Goal: Transaction & Acquisition: Book appointment/travel/reservation

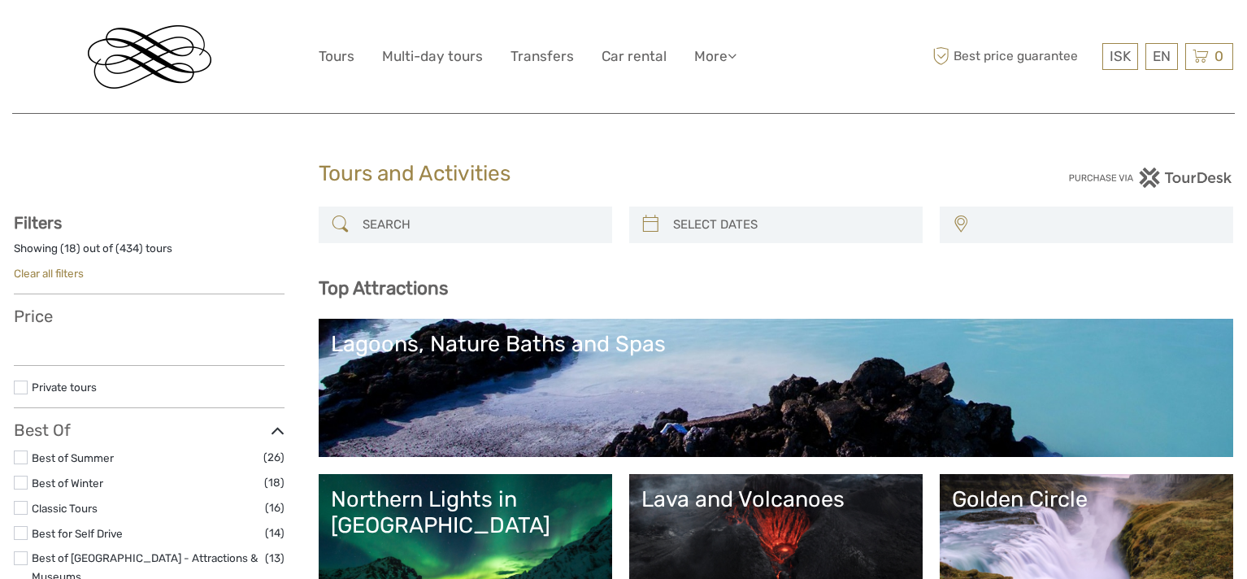
select select
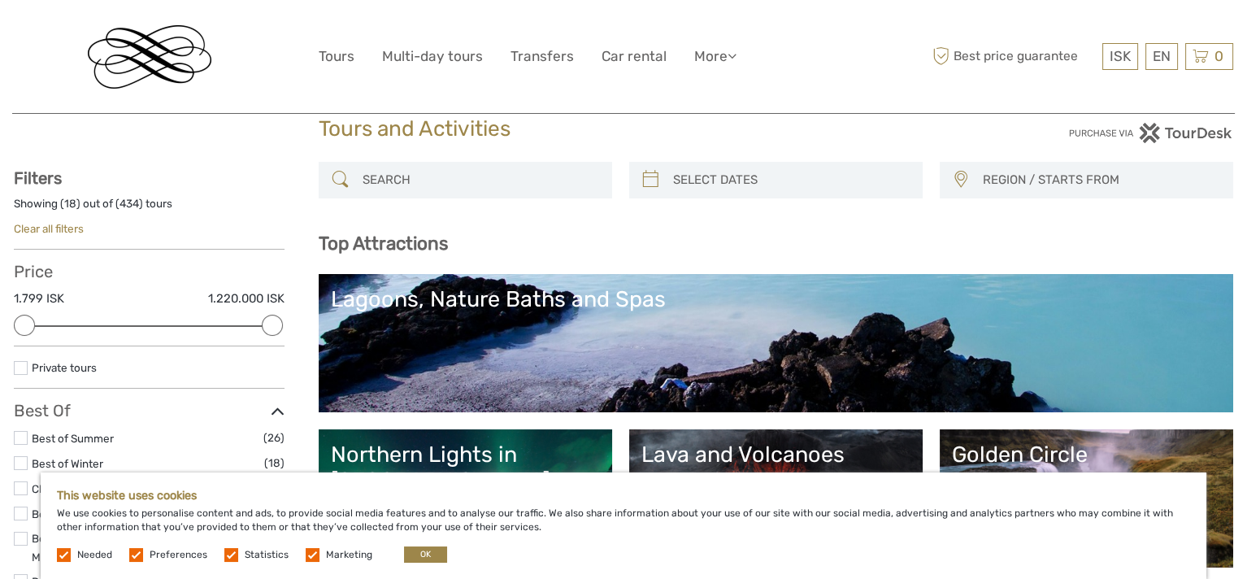
scroll to position [81, 0]
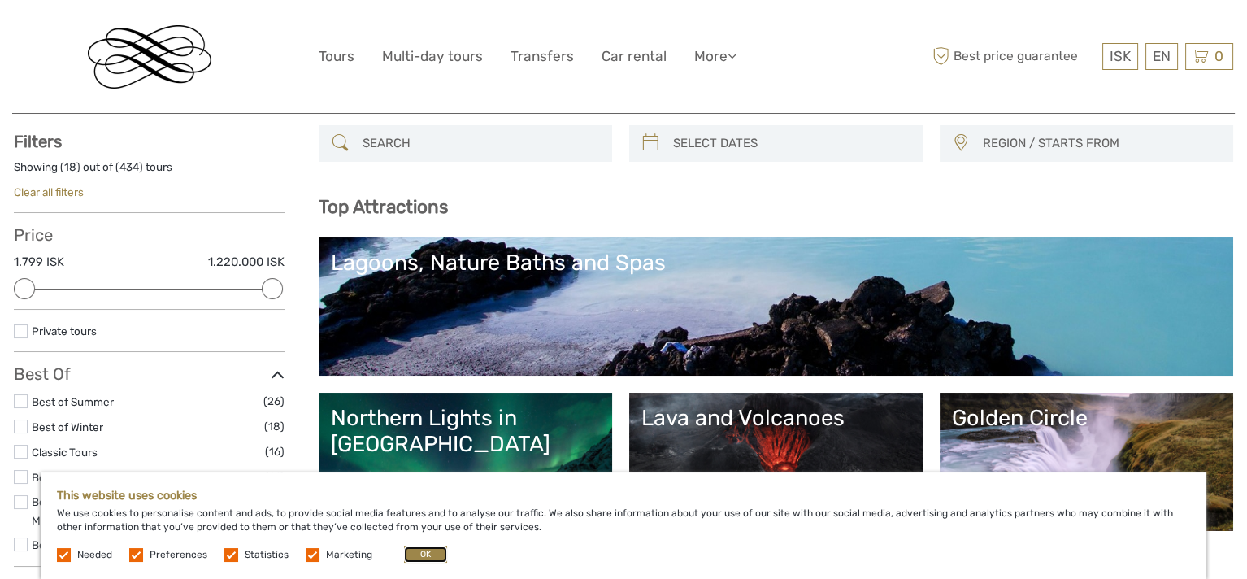
click at [429, 556] on button "OK" at bounding box center [425, 554] width 43 height 16
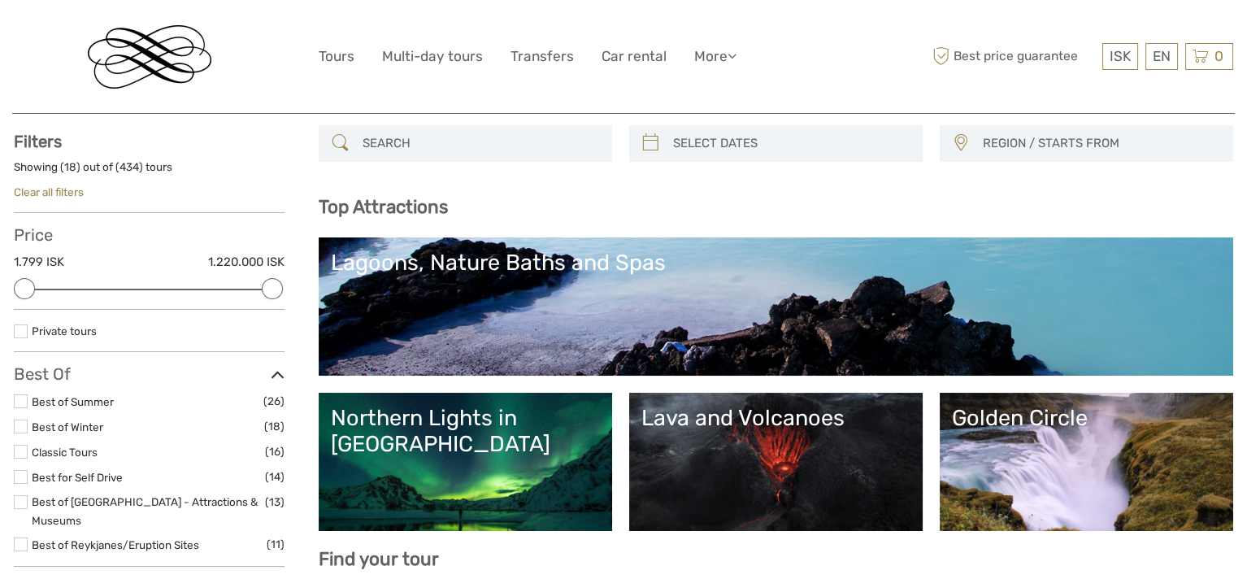
click at [24, 399] on label at bounding box center [21, 401] width 14 height 14
click at [0, 0] on input "checkbox" at bounding box center [0, 0] width 0 height 0
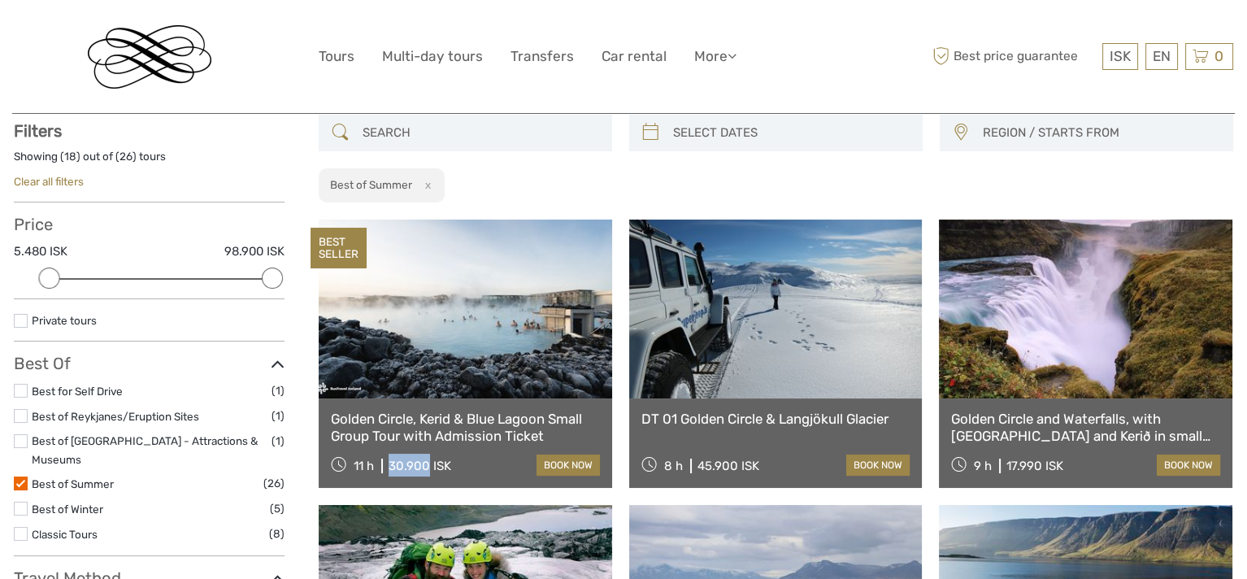
drag, startPoint x: 387, startPoint y: 467, endPoint x: 427, endPoint y: 464, distance: 39.9
click at [427, 464] on div "11 h 30.900 ISK" at bounding box center [391, 465] width 120 height 23
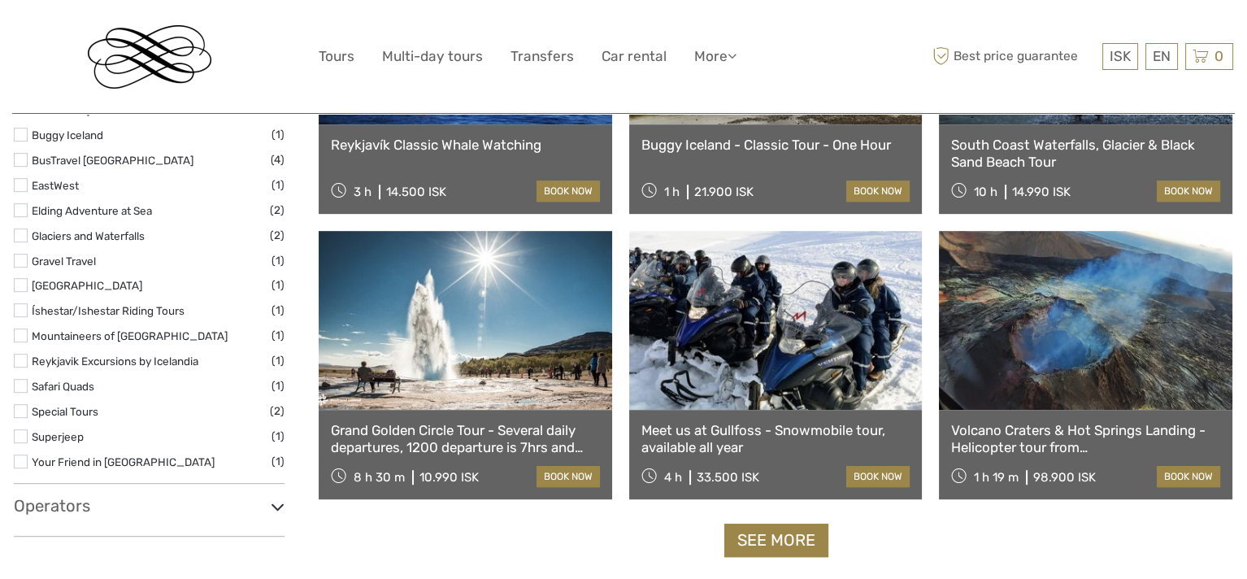
scroll to position [1552, 0]
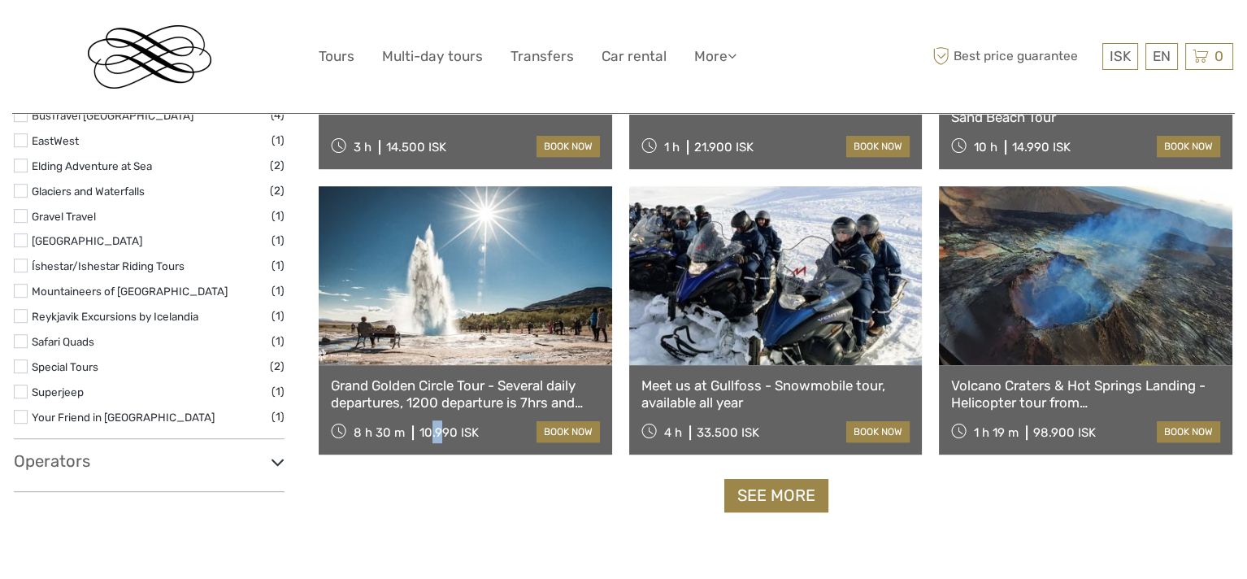
drag, startPoint x: 428, startPoint y: 436, endPoint x: 437, endPoint y: 437, distance: 9.0
click at [437, 437] on div "10.990 ISK" at bounding box center [448, 432] width 59 height 15
click at [437, 433] on div "10.990 ISK" at bounding box center [448, 432] width 59 height 15
click at [429, 431] on div "10.990 ISK" at bounding box center [448, 432] width 59 height 15
click at [428, 428] on div "10.990 ISK" at bounding box center [448, 432] width 59 height 15
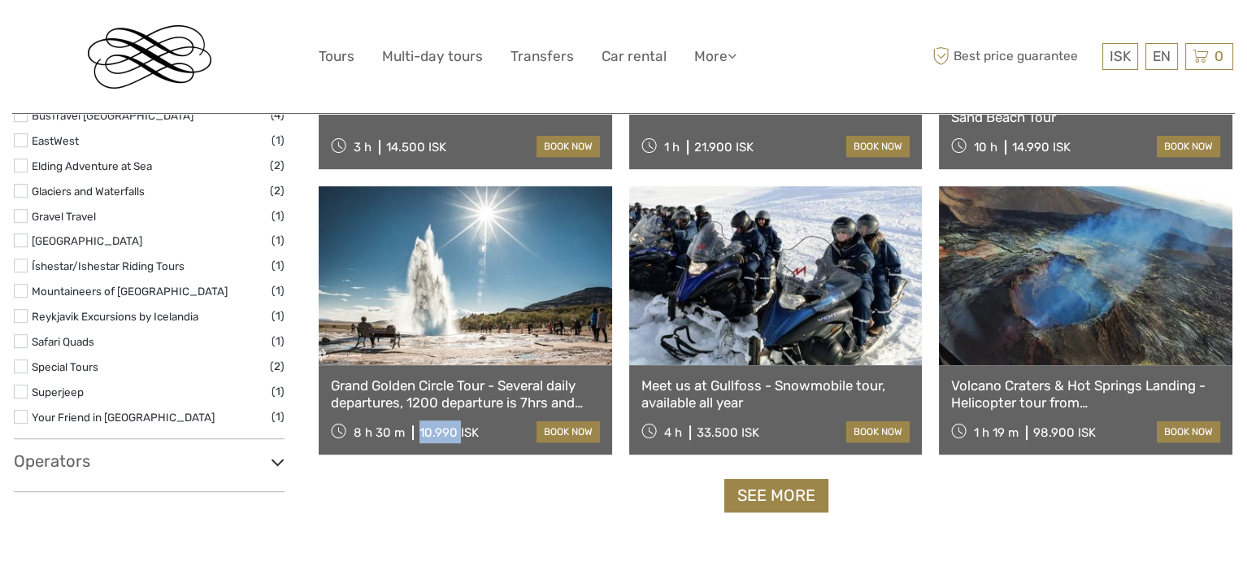
click at [428, 428] on div "10.990 ISK" at bounding box center [448, 432] width 59 height 15
click at [558, 501] on div "See more" at bounding box center [776, 495] width 915 height 33
click at [579, 426] on link "book now" at bounding box center [568, 431] width 63 height 21
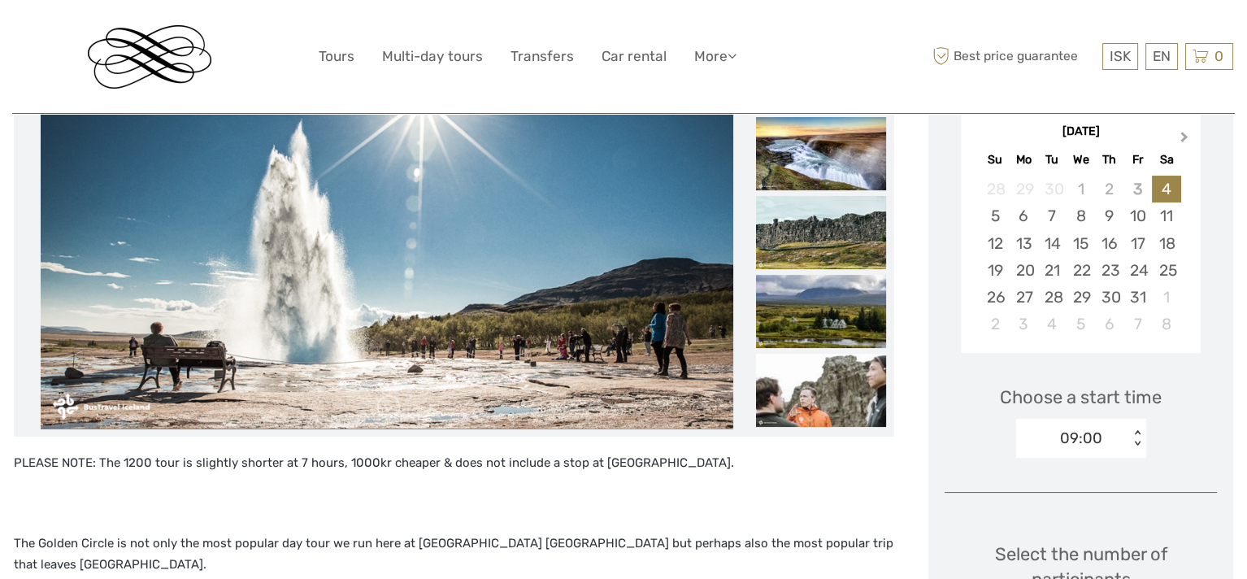
click at [1184, 140] on span "Next Month" at bounding box center [1184, 140] width 0 height 24
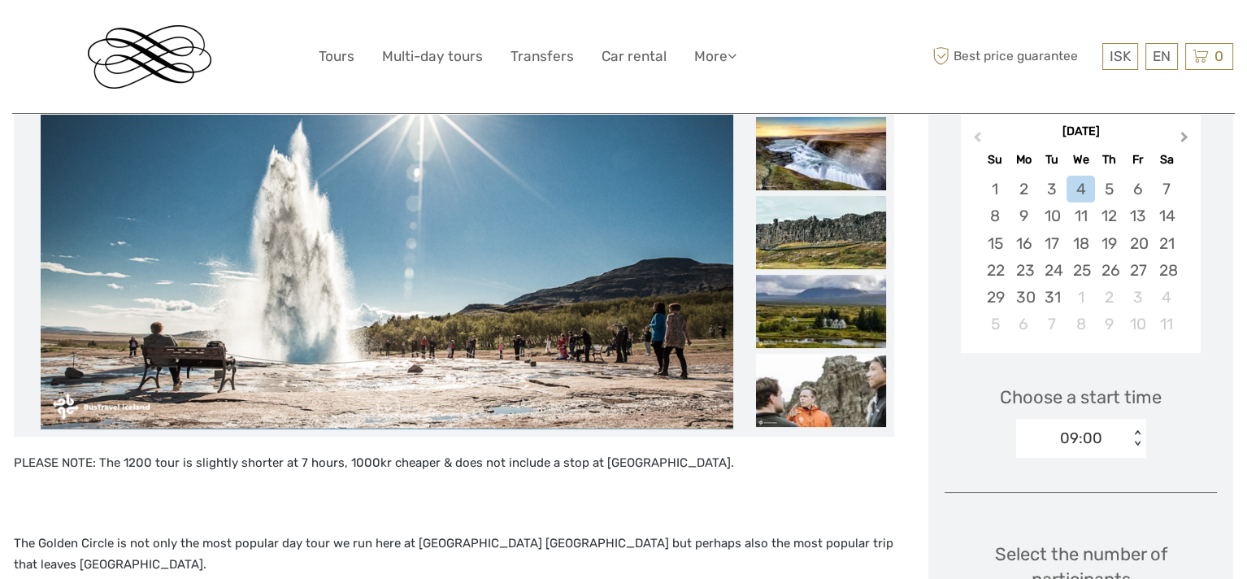
click at [1184, 140] on span "Next Month" at bounding box center [1184, 140] width 0 height 24
click at [1105, 218] on div "9" at bounding box center [1109, 215] width 28 height 27
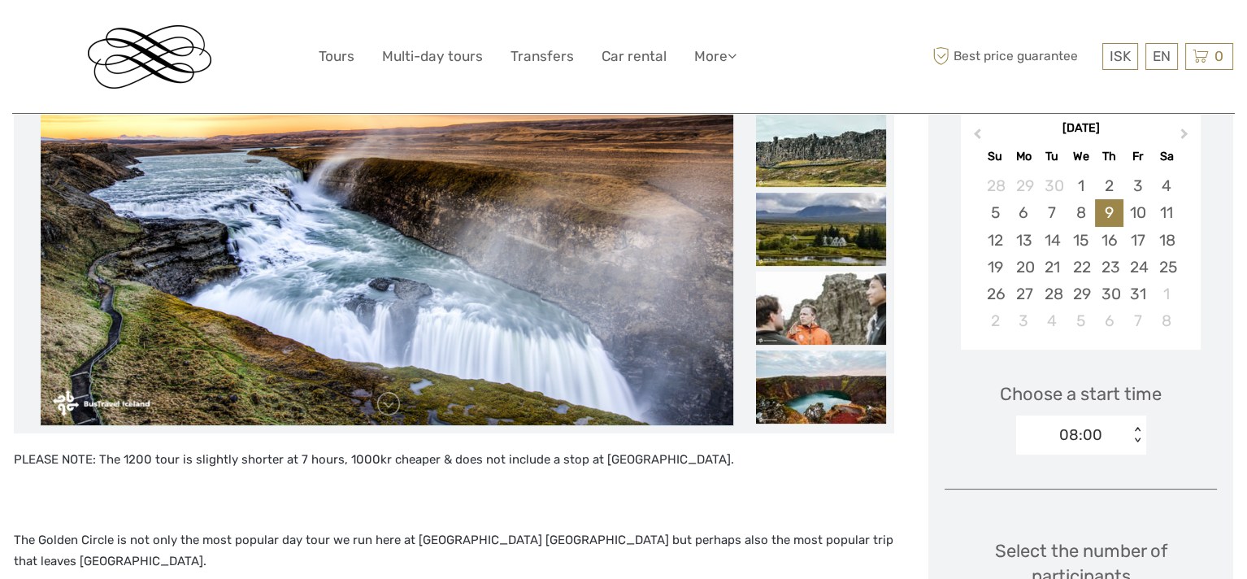
click at [1104, 441] on div "08:00" at bounding box center [1072, 435] width 113 height 24
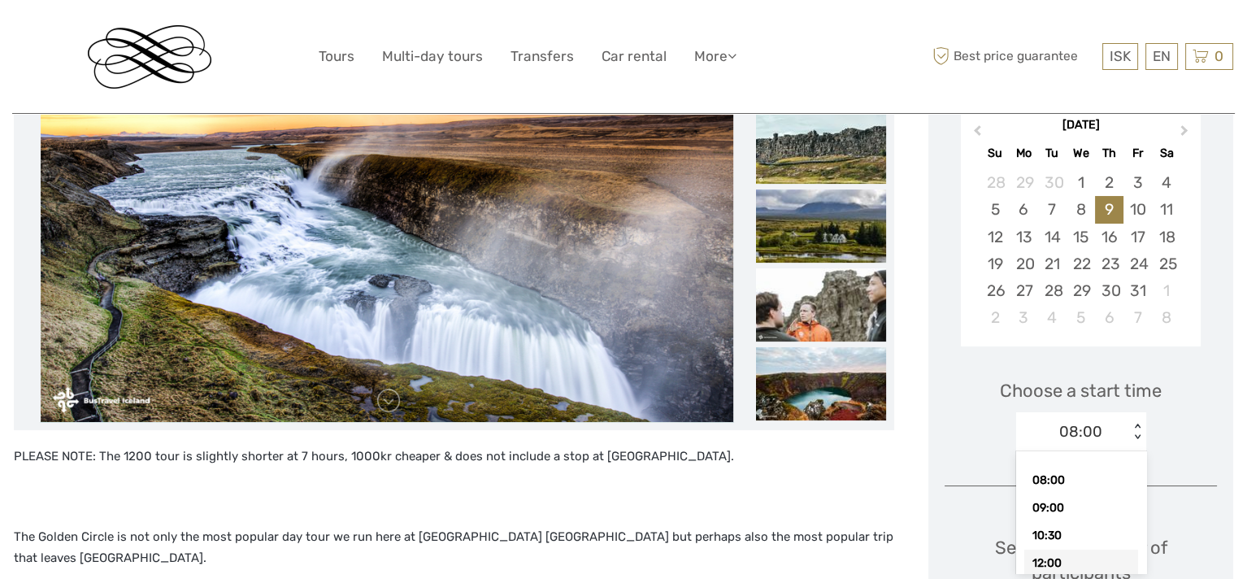
scroll to position [19, 0]
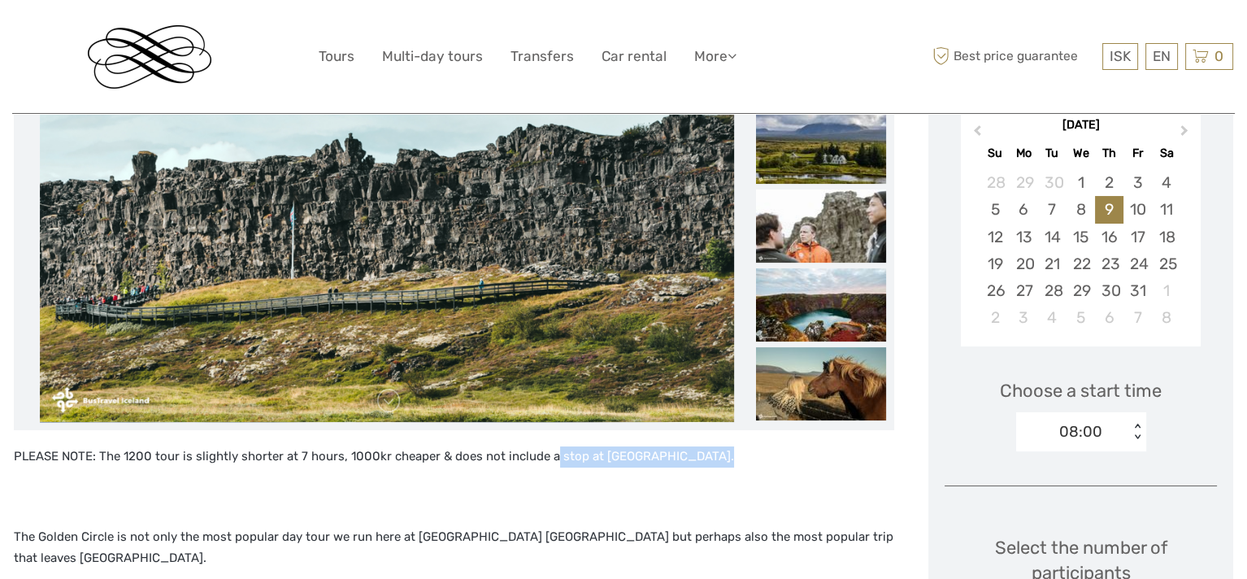
drag, startPoint x: 549, startPoint y: 454, endPoint x: 721, endPoint y: 500, distance: 178.5
click at [721, 500] on div "PLEASE NOTE: The 1200 tour is slightly shorter at 7 hours, 1000kr cheaper & doe…" at bounding box center [454, 585] width 880 height 279
click at [609, 522] on div "PLEASE NOTE: The 1200 tour is slightly shorter at 7 hours, 1000kr cheaper & doe…" at bounding box center [454, 585] width 880 height 279
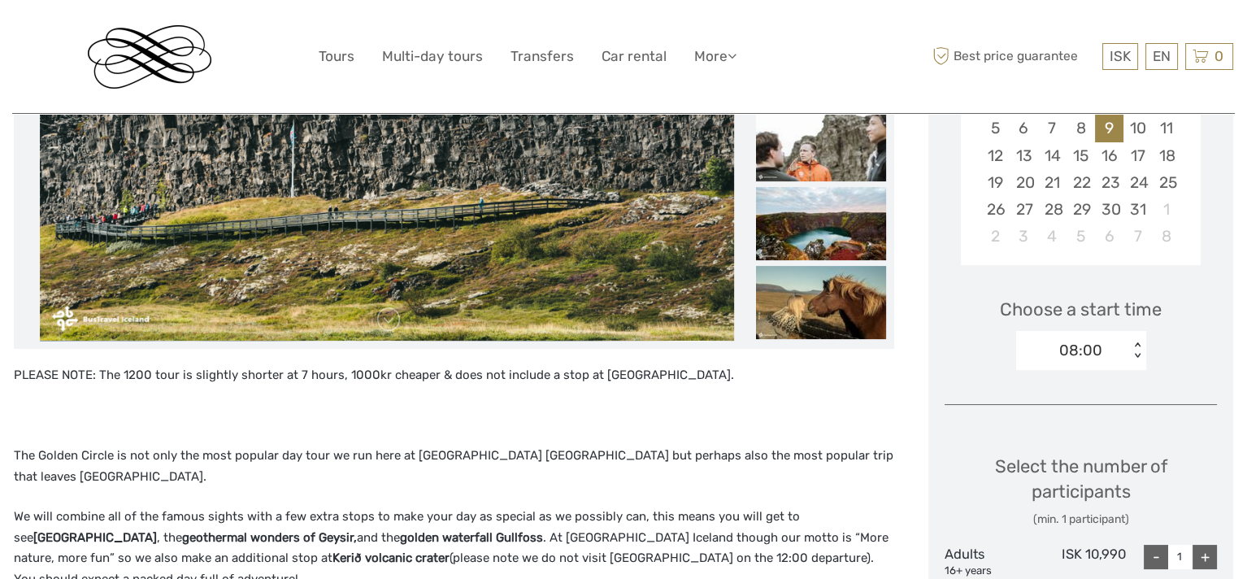
scroll to position [494, 0]
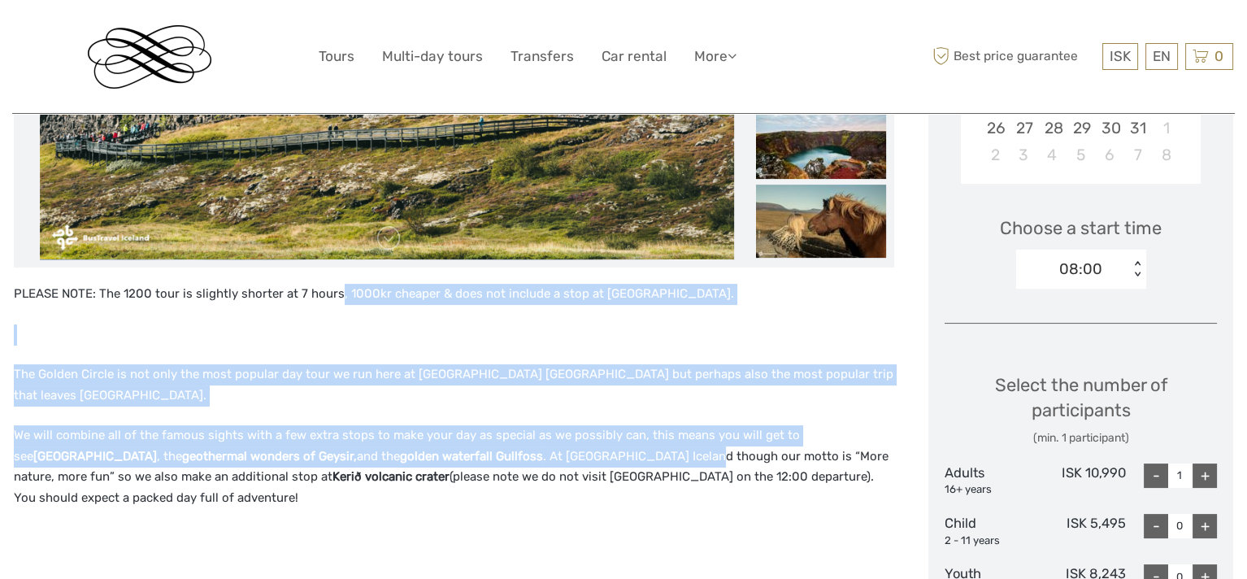
drag, startPoint x: 336, startPoint y: 296, endPoint x: 632, endPoint y: 435, distance: 327.7
click at [637, 434] on div "PLEASE NOTE: The 1200 tour is slightly shorter at 7 hours, 1000kr cheaper & doe…" at bounding box center [454, 423] width 880 height 279
click at [551, 350] on div "PLEASE NOTE: The 1200 tour is slightly shorter at 7 hours, 1000kr cheaper & doe…" at bounding box center [454, 423] width 880 height 279
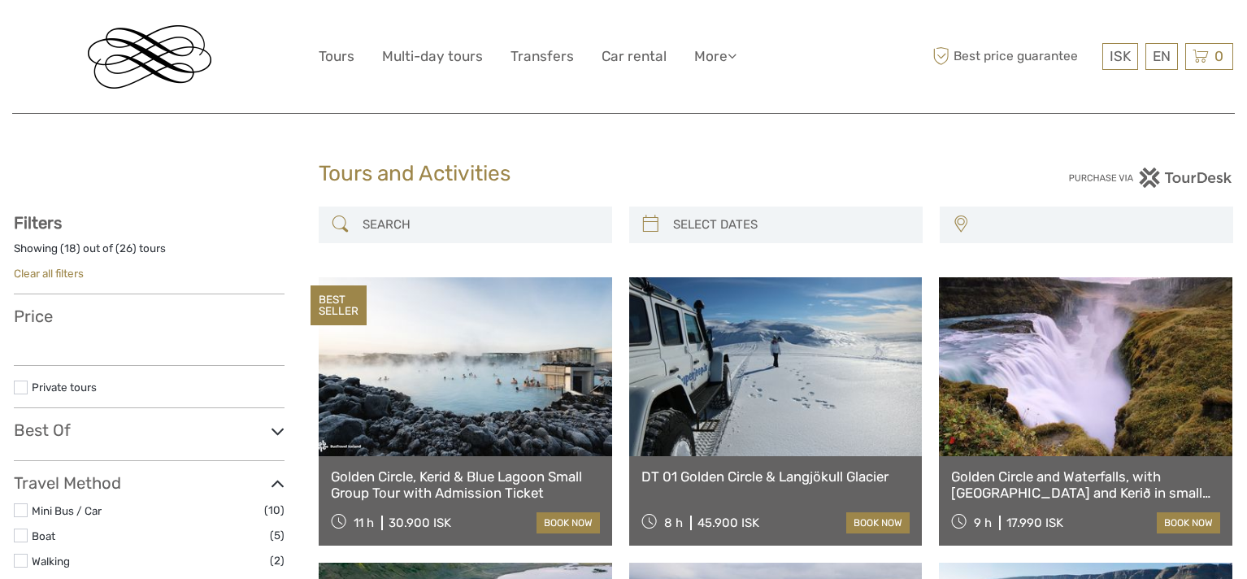
select select
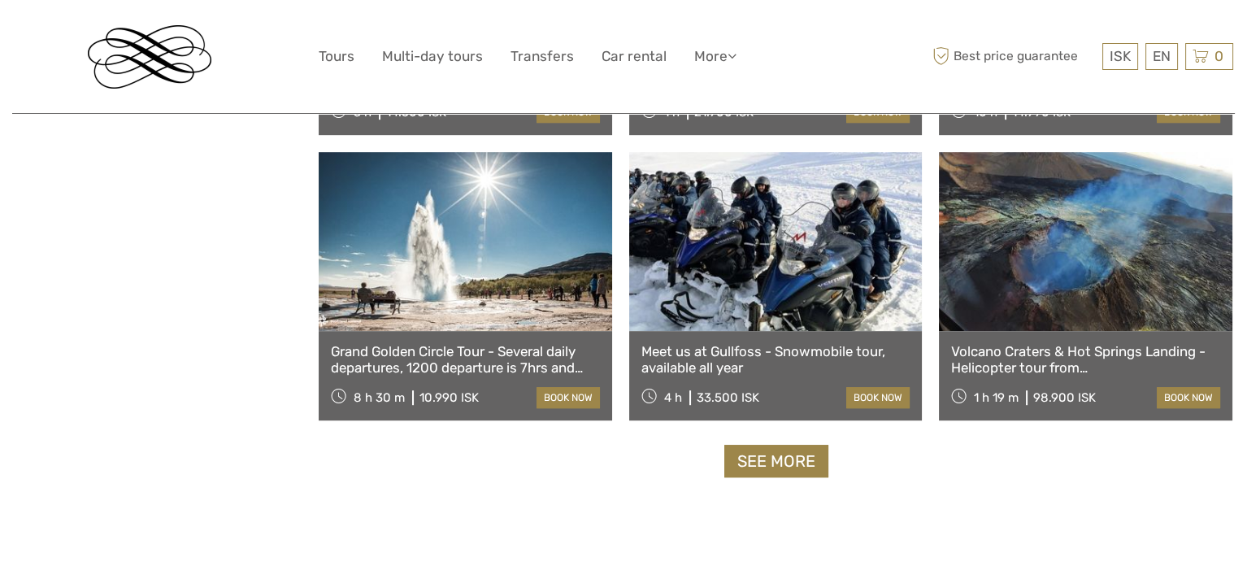
select select
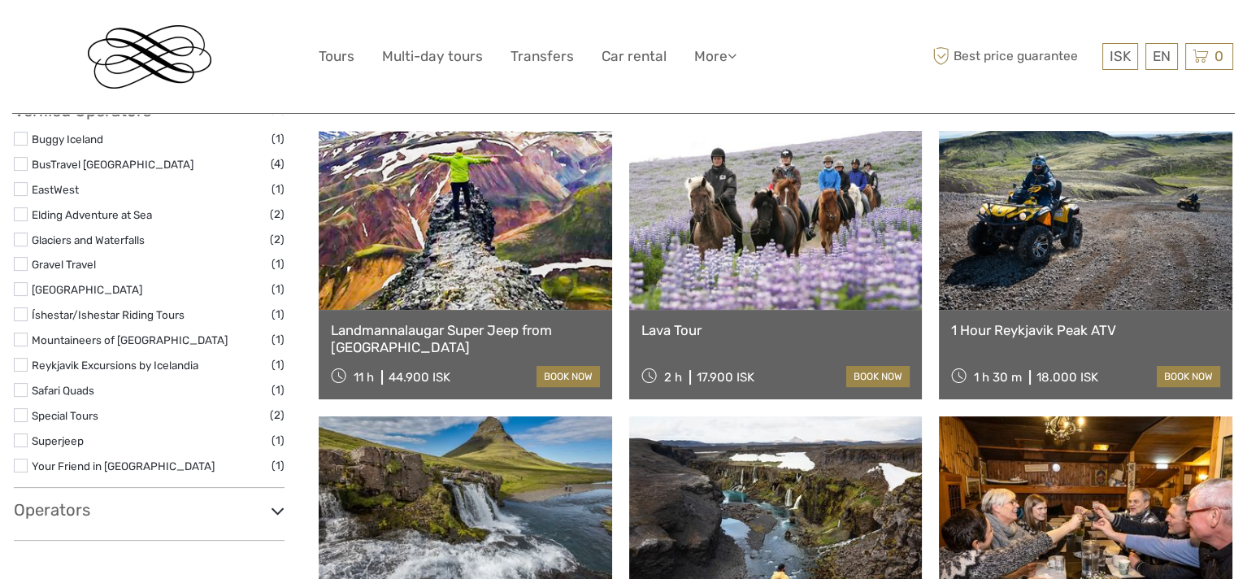
scroll to position [739, 0]
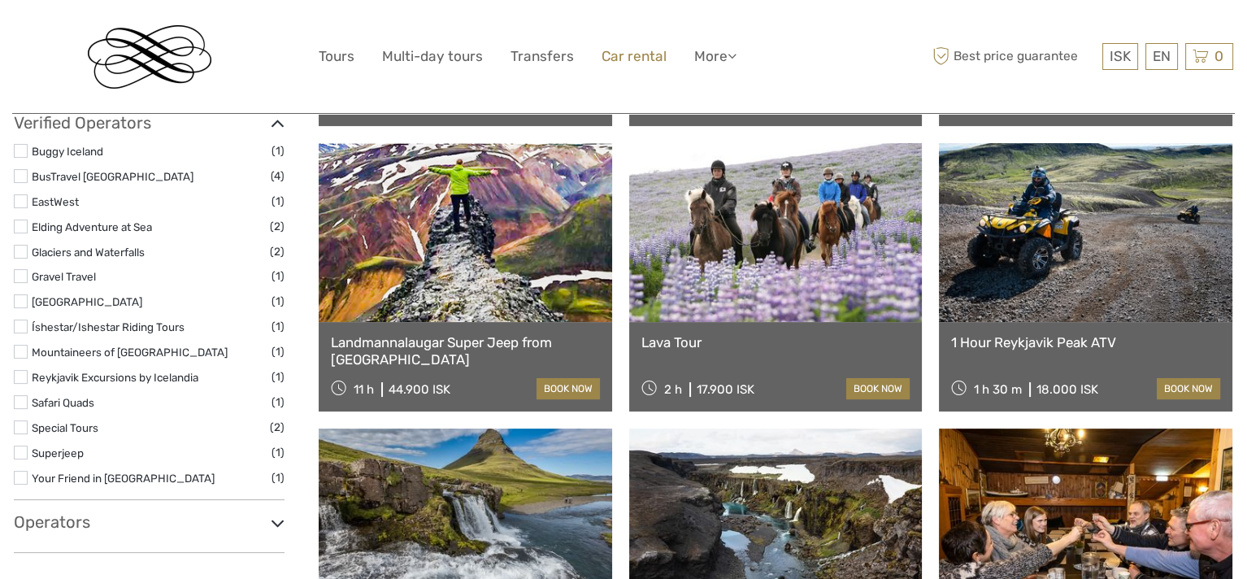
click at [626, 54] on link "Car rental" at bounding box center [634, 57] width 65 height 24
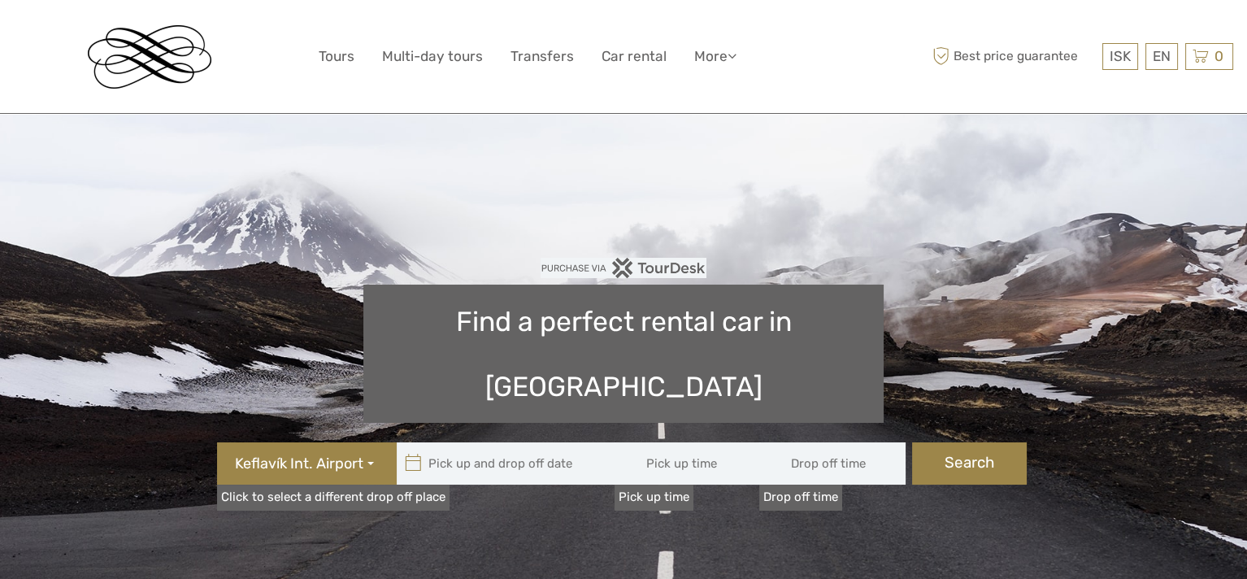
type input "08:00"
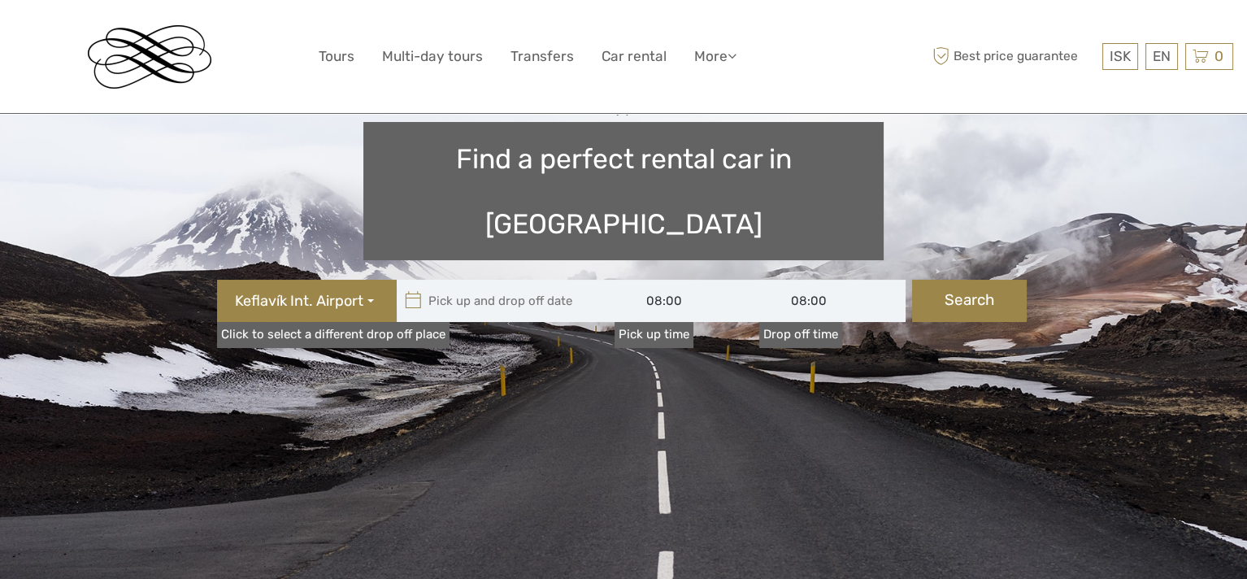
click at [333, 322] on link "Click to select a different drop off place" at bounding box center [333, 334] width 233 height 25
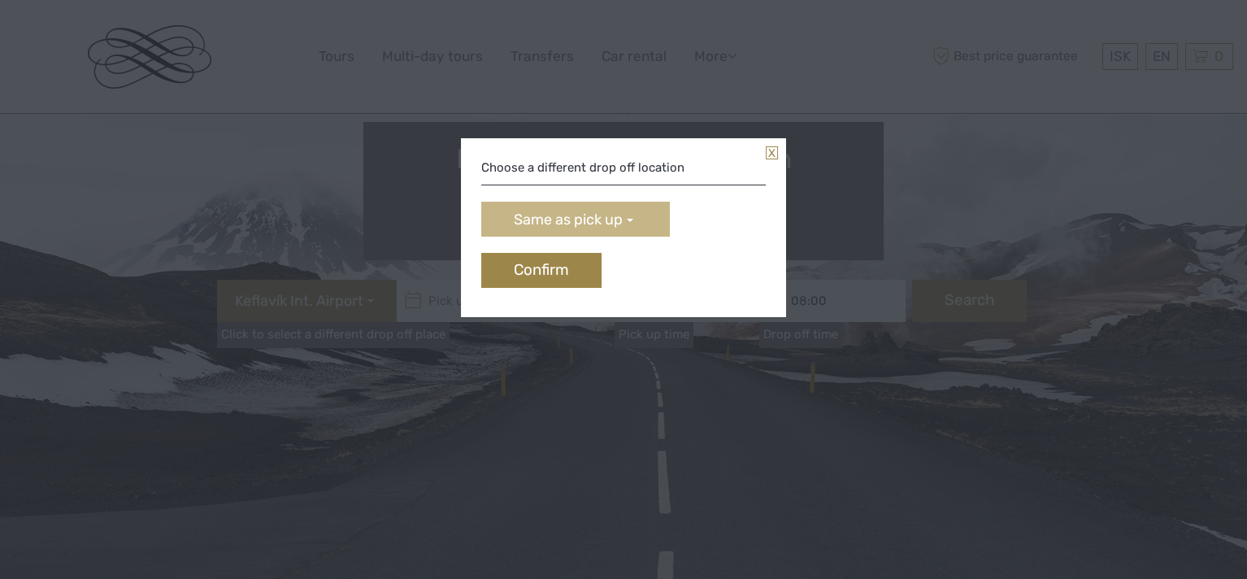
click at [602, 221] on span "Same as pick up" at bounding box center [568, 220] width 109 height 21
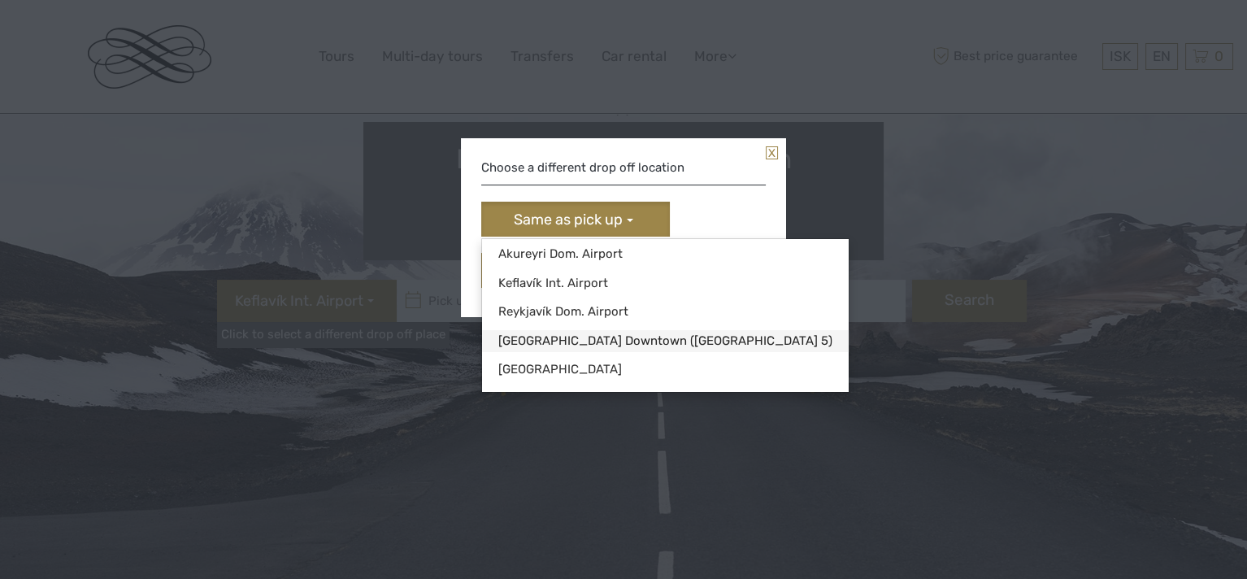
click at [576, 340] on link "[GEOGRAPHIC_DATA] Downtown ([GEOGRAPHIC_DATA] 5)" at bounding box center [665, 341] width 367 height 22
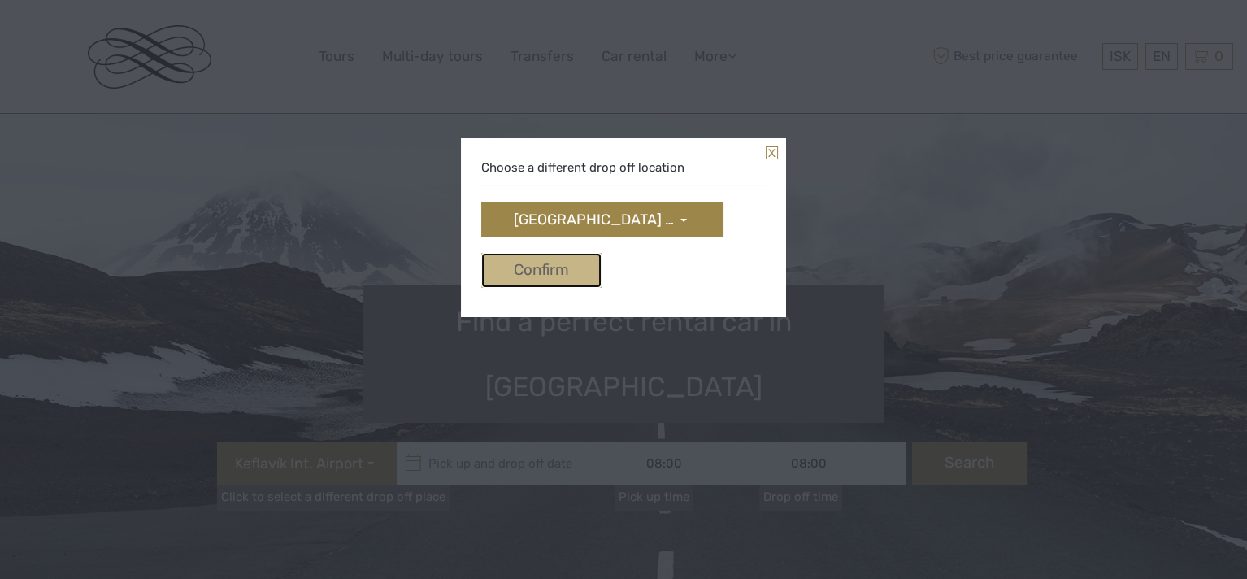
click at [549, 273] on button "Confirm" at bounding box center [541, 270] width 120 height 35
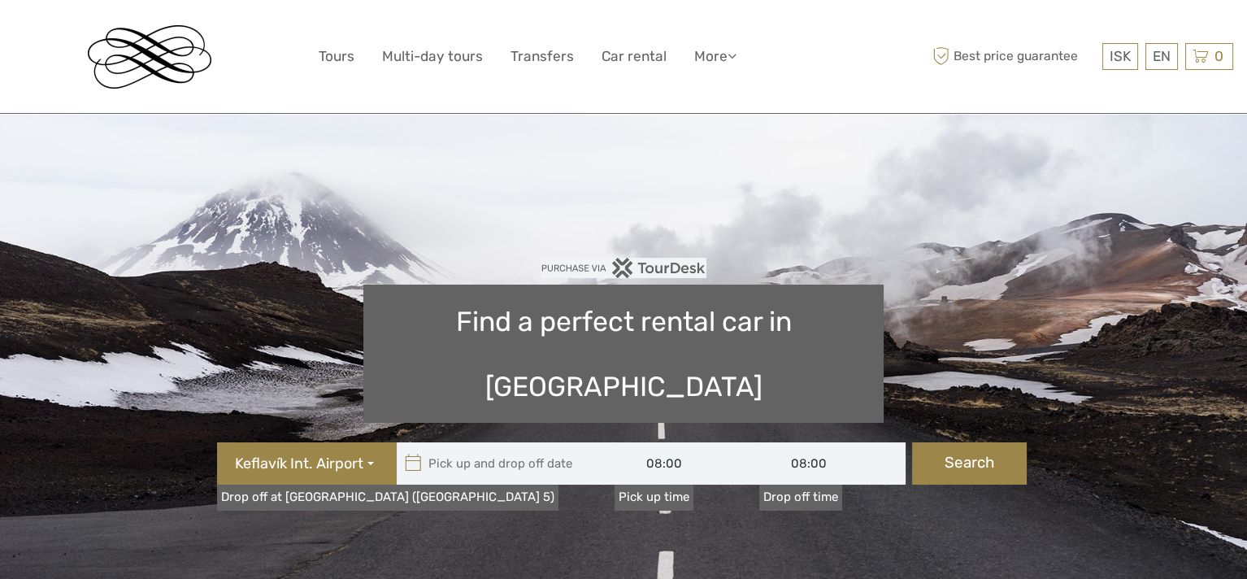
type input "[DATE]"
click at [544, 442] on input "text" at bounding box center [507, 463] width 220 height 42
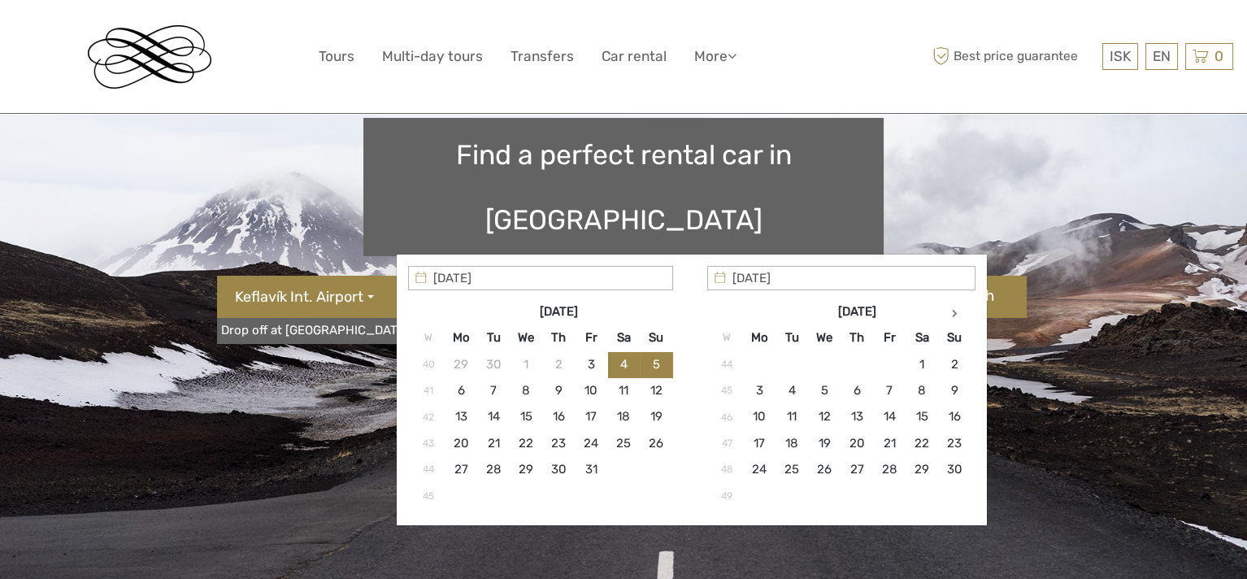
scroll to position [244, 0]
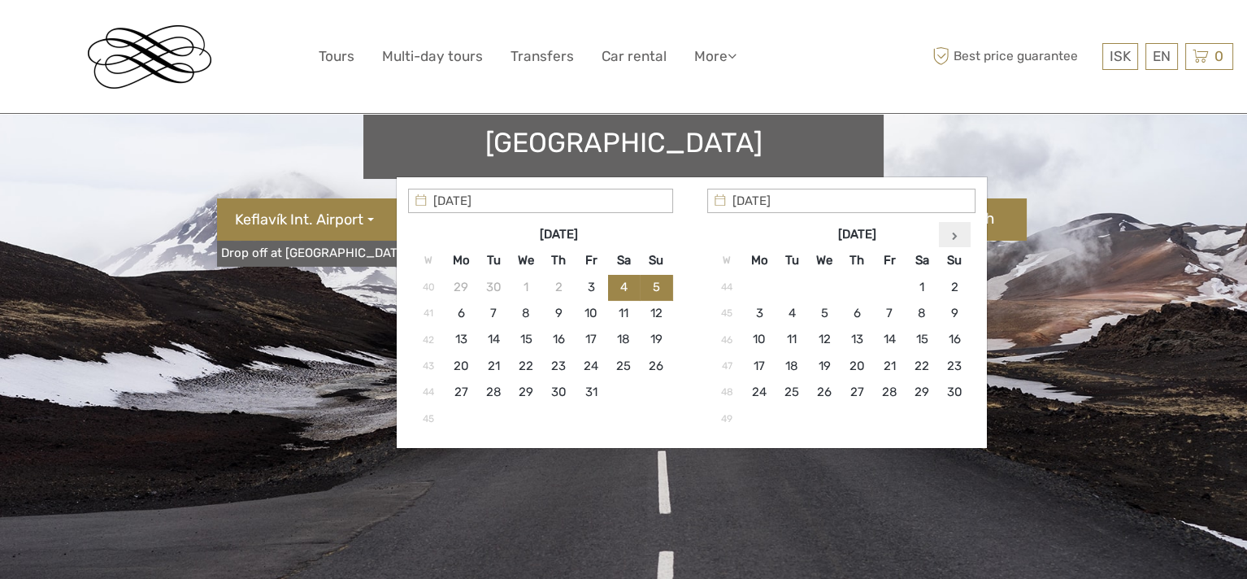
click at [959, 233] on th at bounding box center [954, 234] width 33 height 26
click at [959, 234] on th at bounding box center [954, 234] width 33 height 26
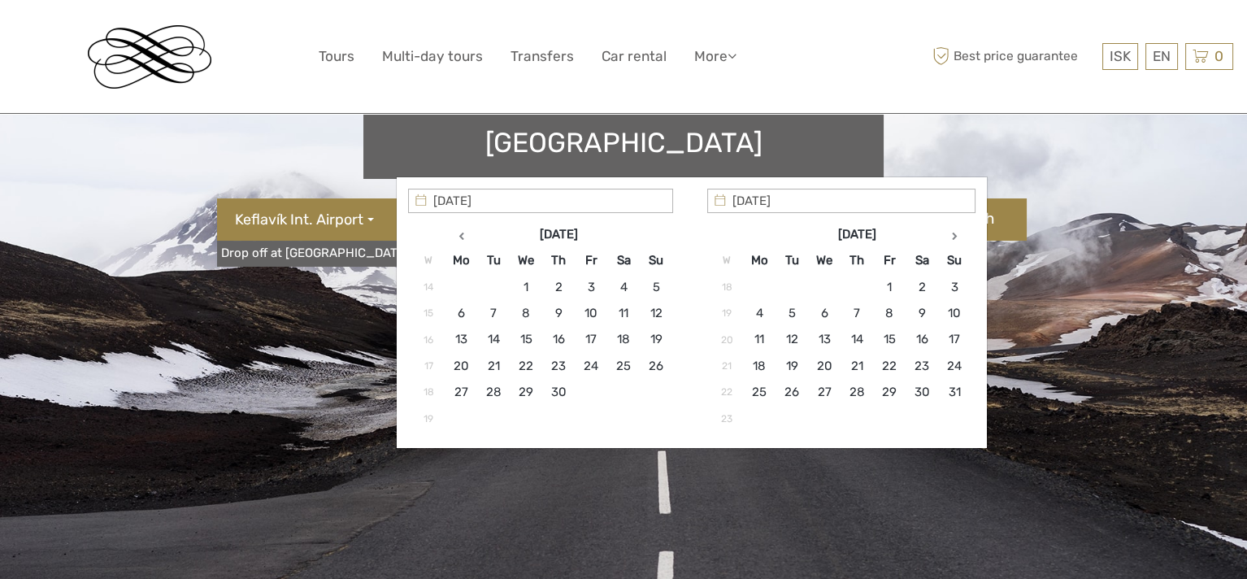
click at [959, 234] on th at bounding box center [954, 234] width 33 height 26
type input "[DATE]"
type input "[DATE] - [DATE]"
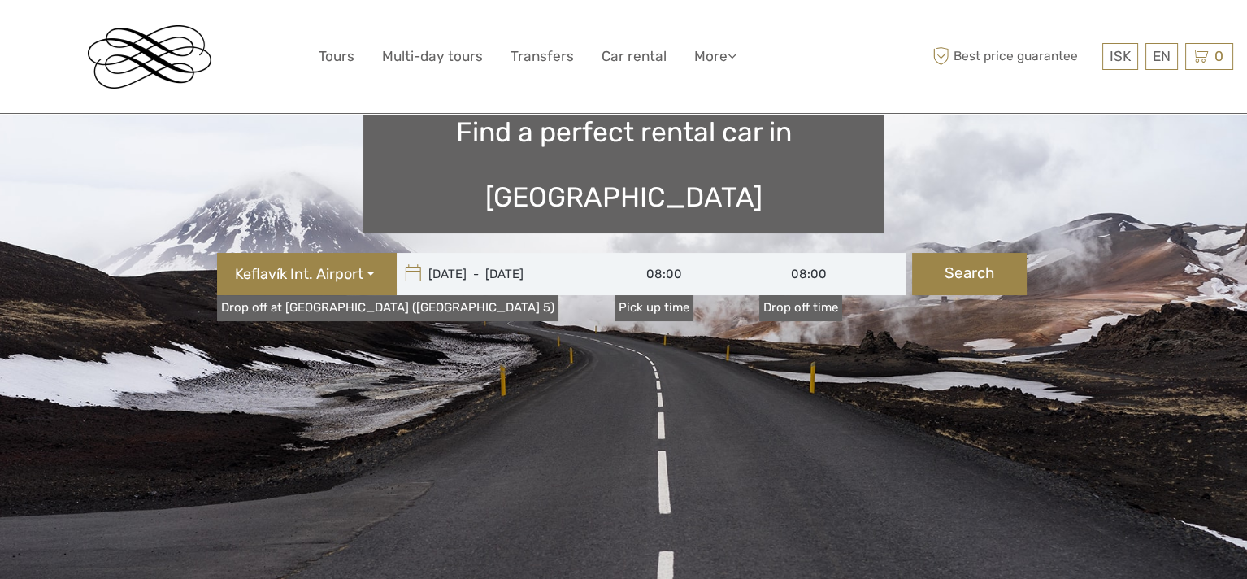
scroll to position [163, 0]
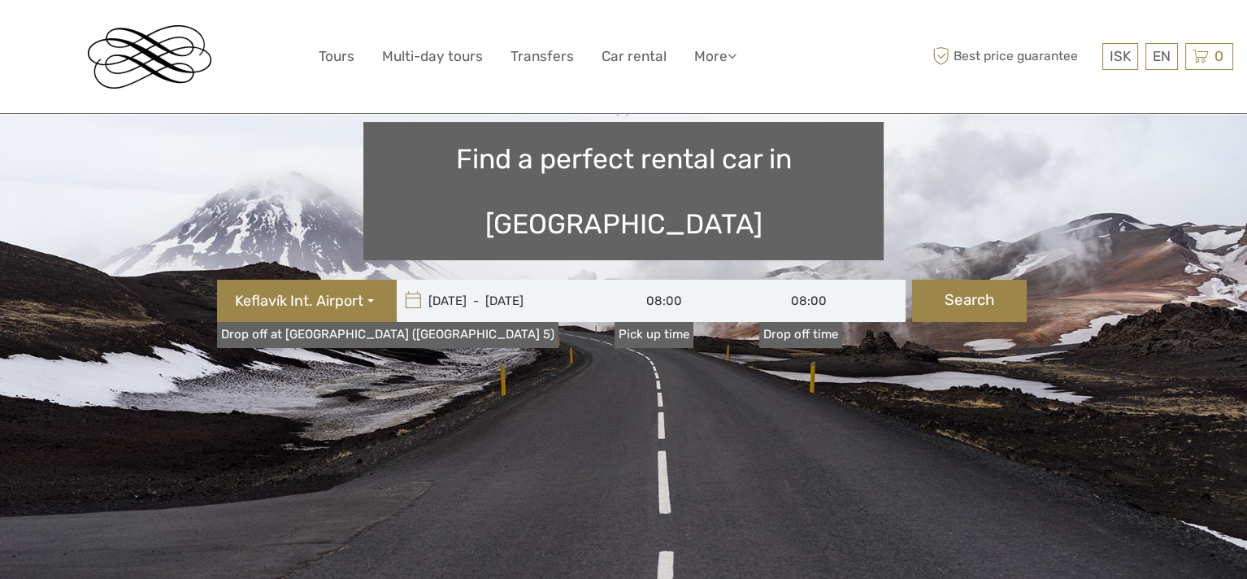
click at [824, 280] on input "08:00" at bounding box center [832, 301] width 146 height 42
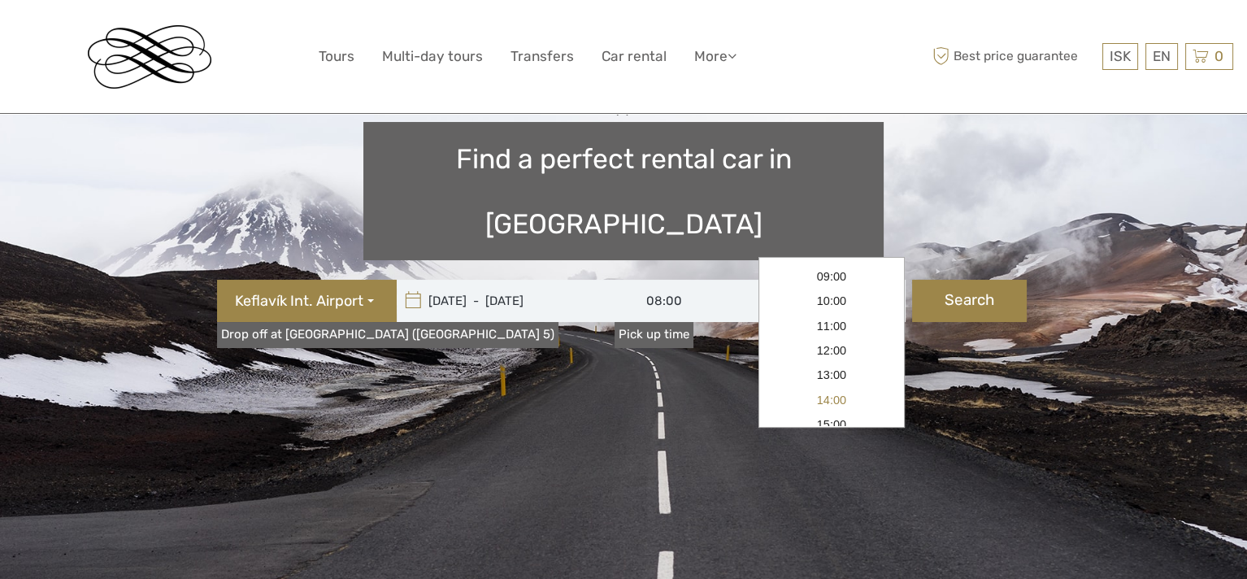
scroll to position [244, 0]
click at [833, 331] on link "12:00" at bounding box center [832, 323] width 140 height 24
type input "12:00"
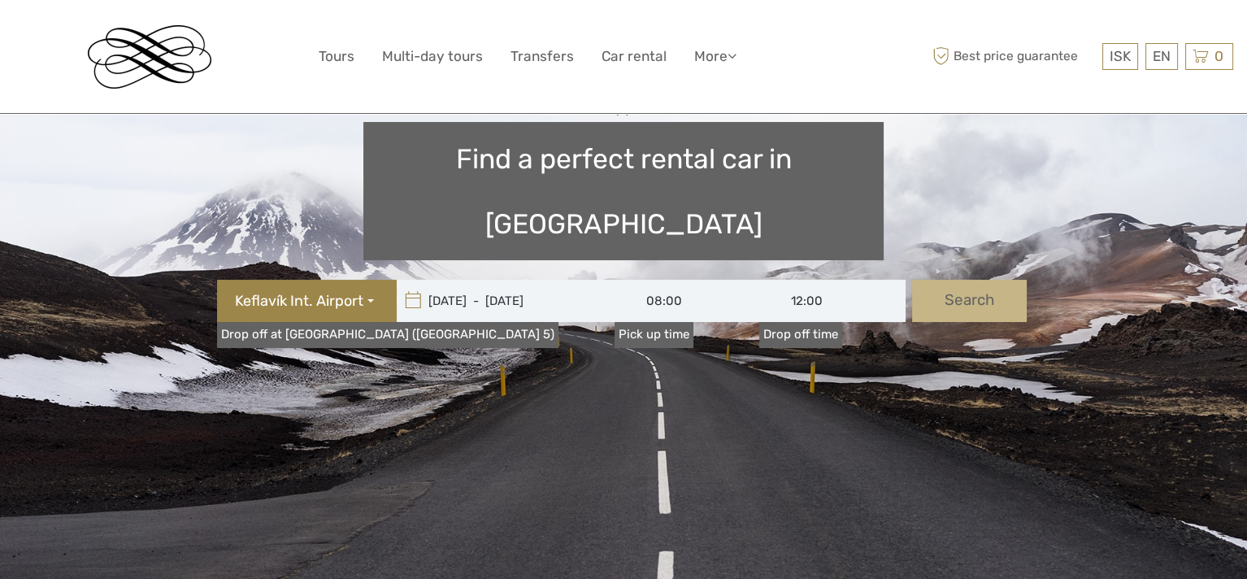
click at [958, 280] on button "Search" at bounding box center [969, 301] width 115 height 42
type input "[DATE] - [DATE]"
type input "12:00"
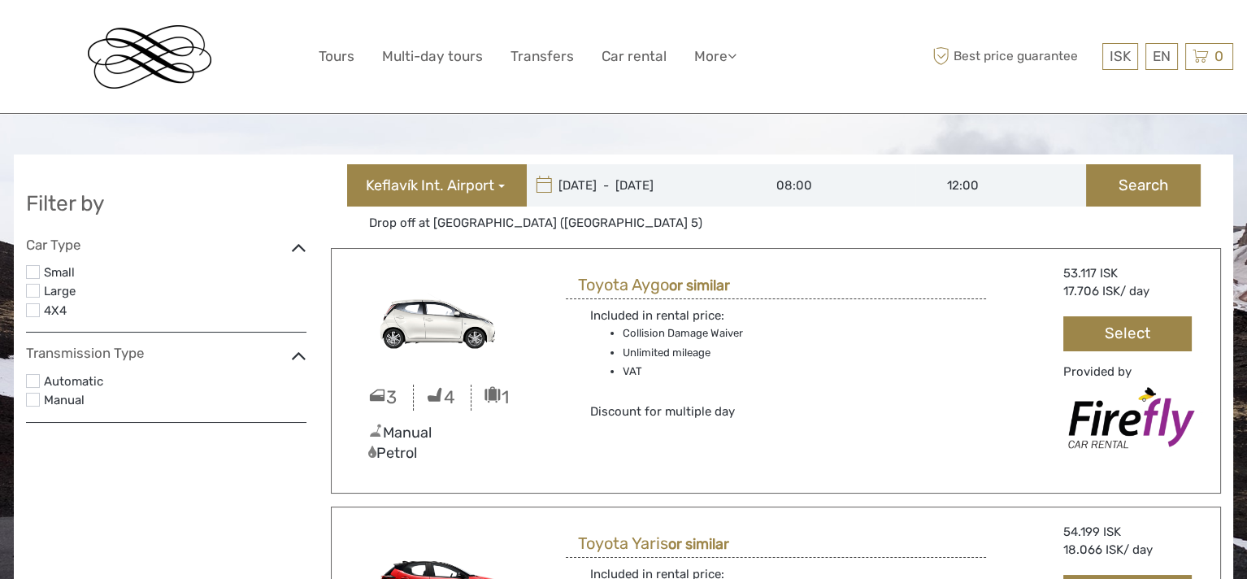
click at [37, 378] on label at bounding box center [33, 381] width 14 height 14
click at [0, 0] on input "checkbox" at bounding box center [0, 0] width 0 height 0
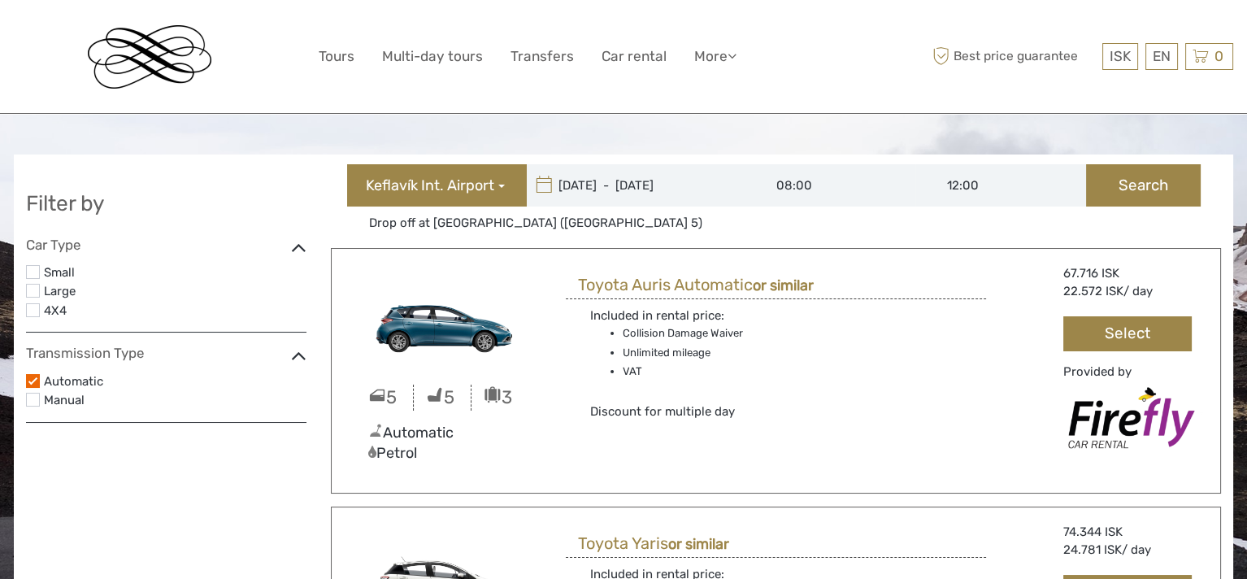
click at [29, 305] on label at bounding box center [33, 310] width 14 height 14
click at [0, 0] on input "checkbox" at bounding box center [0, 0] width 0 height 0
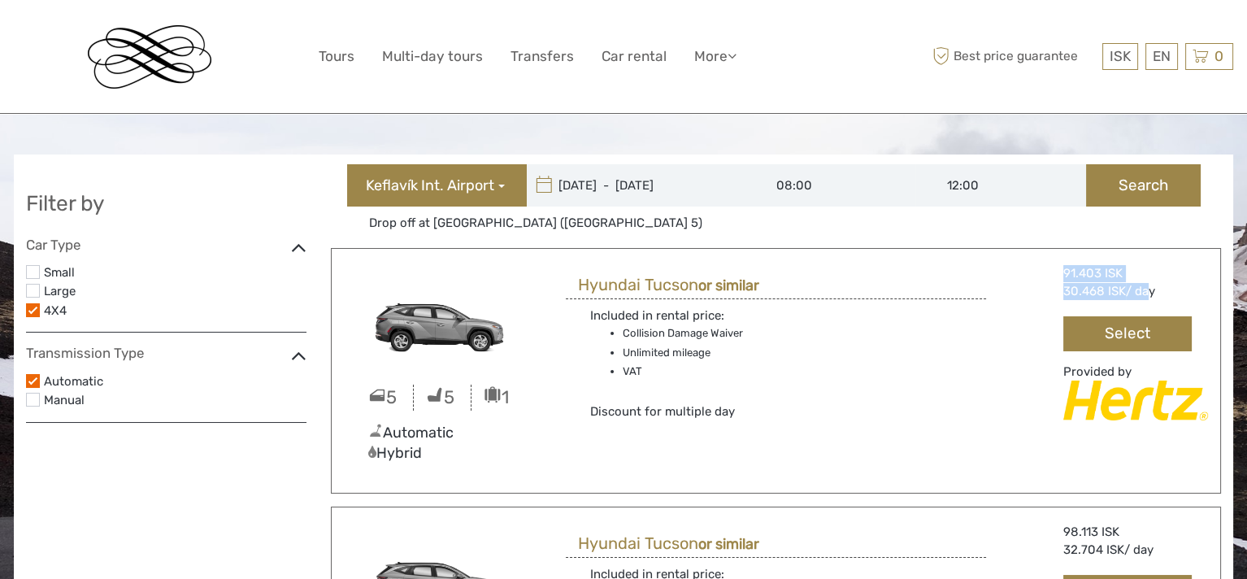
drag, startPoint x: 1065, startPoint y: 267, endPoint x: 1142, endPoint y: 286, distance: 79.5
click at [1142, 286] on div "91.403 ISK 30.468 [DEMOGRAPHIC_DATA] / day" at bounding box center [1135, 290] width 145 height 51
click at [1070, 280] on div "91.403 ISK" at bounding box center [1135, 273] width 145 height 17
drag, startPoint x: 621, startPoint y: 332, endPoint x: 689, endPoint y: 379, distance: 83.0
click at [689, 379] on ul "Collision Damage Waiver Unlimited mileage VAT" at bounding box center [709, 352] width 239 height 56
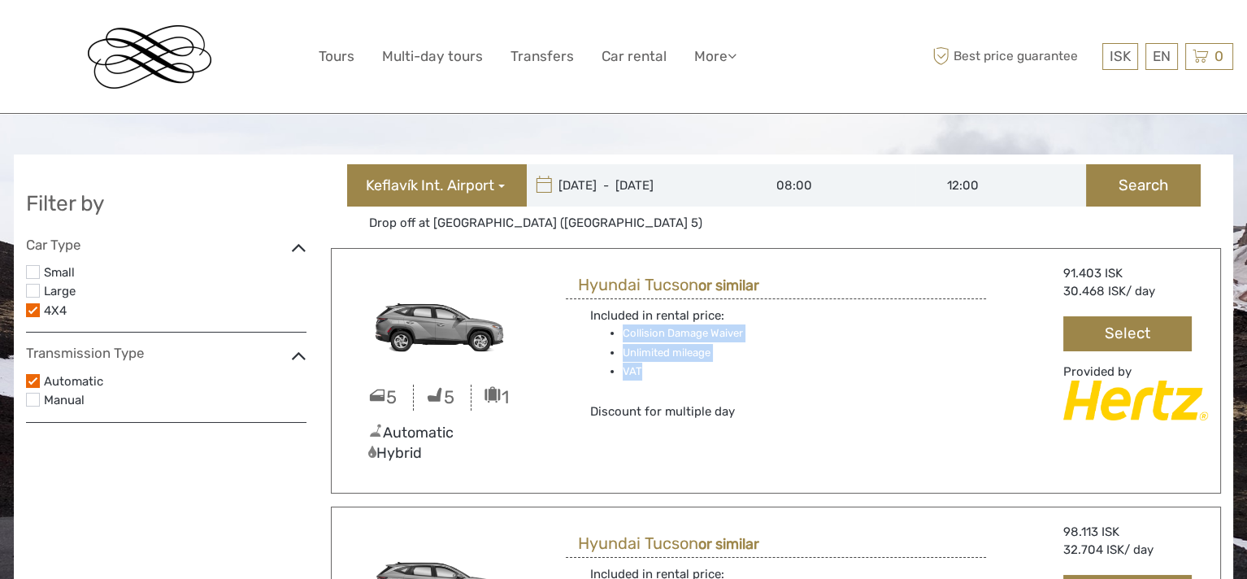
click at [758, 378] on li "VAT" at bounding box center [726, 372] width 206 height 18
click at [641, 405] on span "Discount for multiple day" at bounding box center [662, 411] width 145 height 15
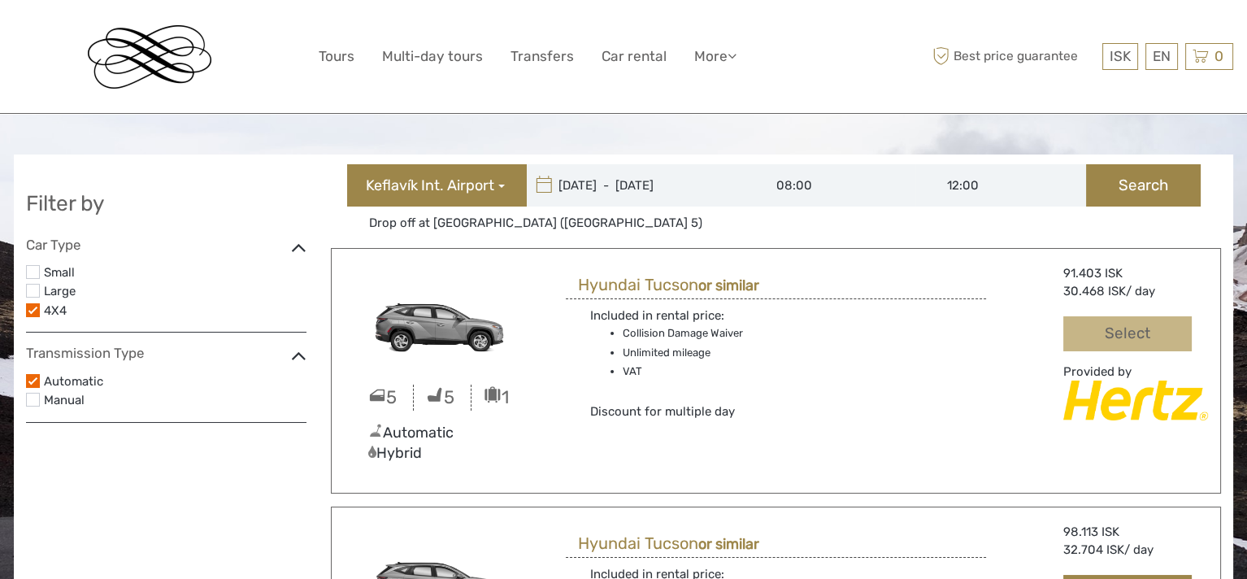
click at [1136, 328] on button "Select" at bounding box center [1127, 333] width 128 height 35
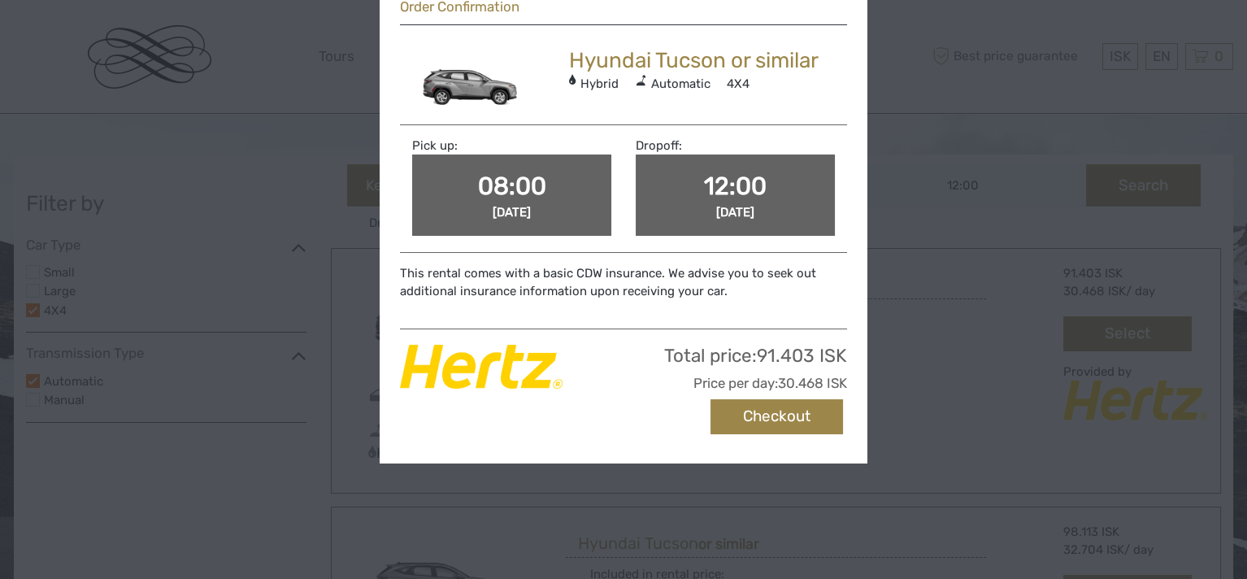
scroll to position [81, 0]
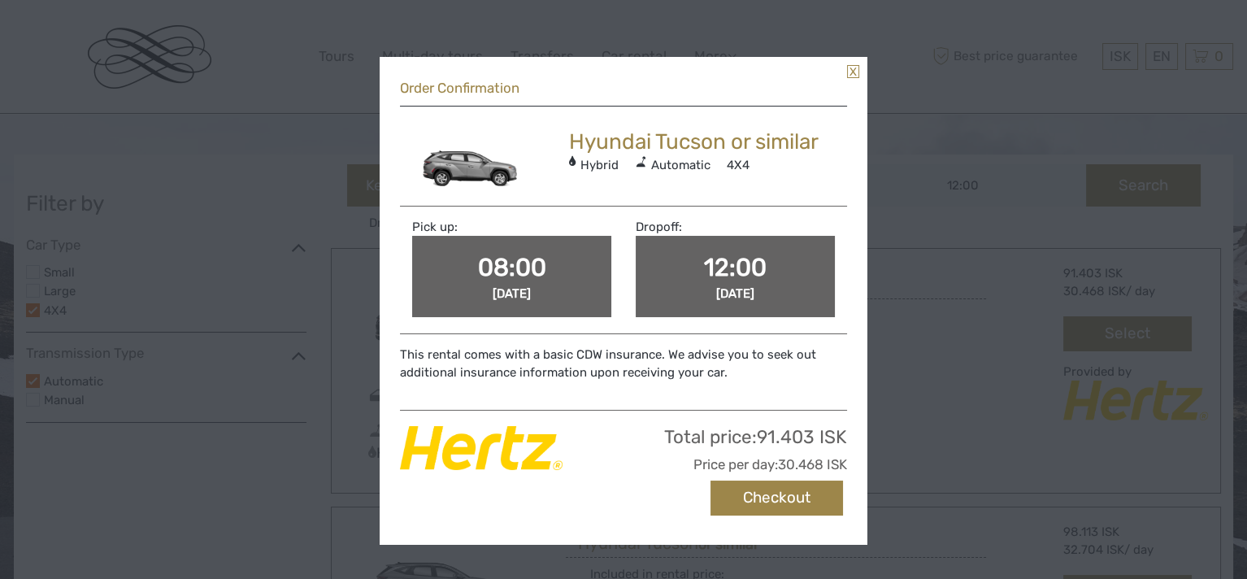
click at [850, 73] on link at bounding box center [853, 71] width 12 height 13
